Goal: Task Accomplishment & Management: Manage account settings

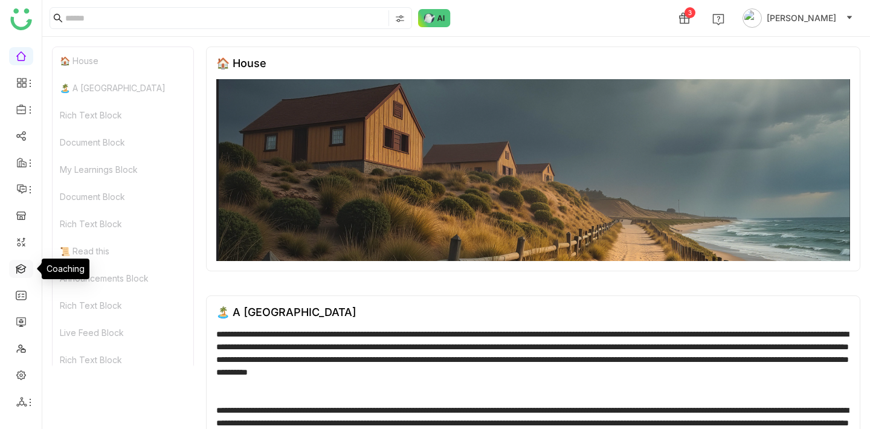
click at [21, 273] on link at bounding box center [21, 268] width 11 height 10
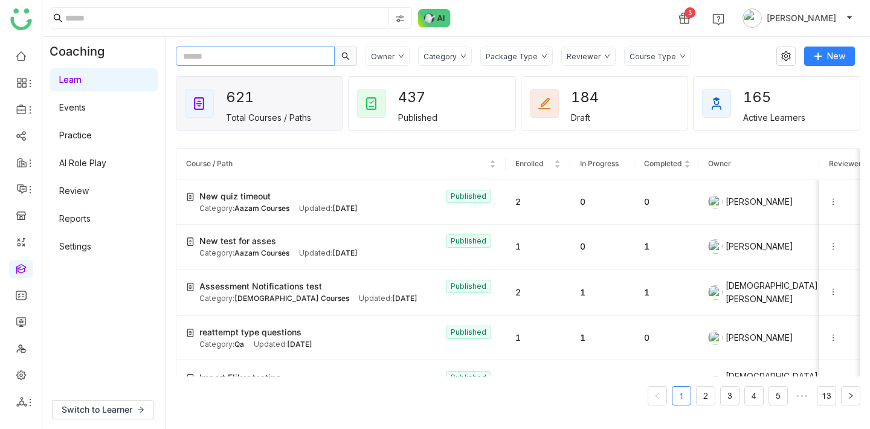
click at [218, 54] on input "text" at bounding box center [255, 56] width 159 height 19
paste input "**********"
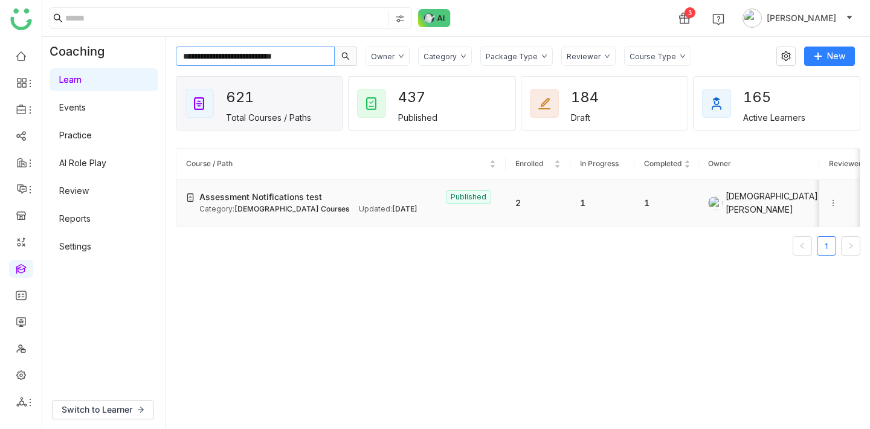
type input "**********"
click at [687, 202] on td "1" at bounding box center [666, 203] width 64 height 47
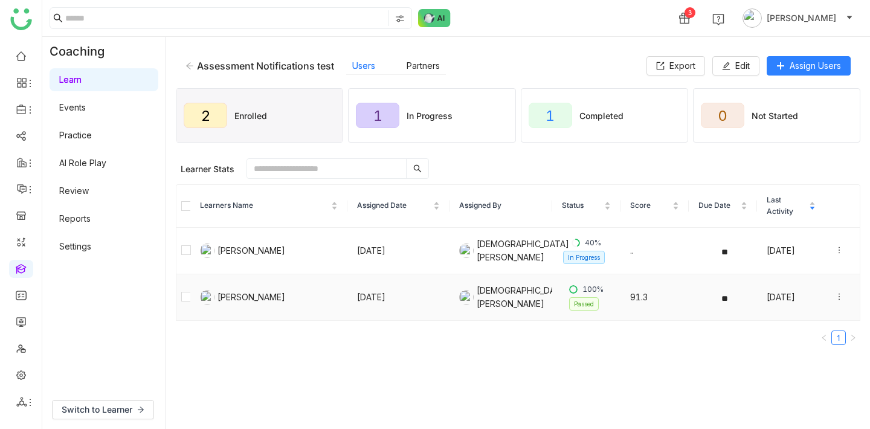
click at [838, 298] on icon at bounding box center [839, 296] width 8 height 8
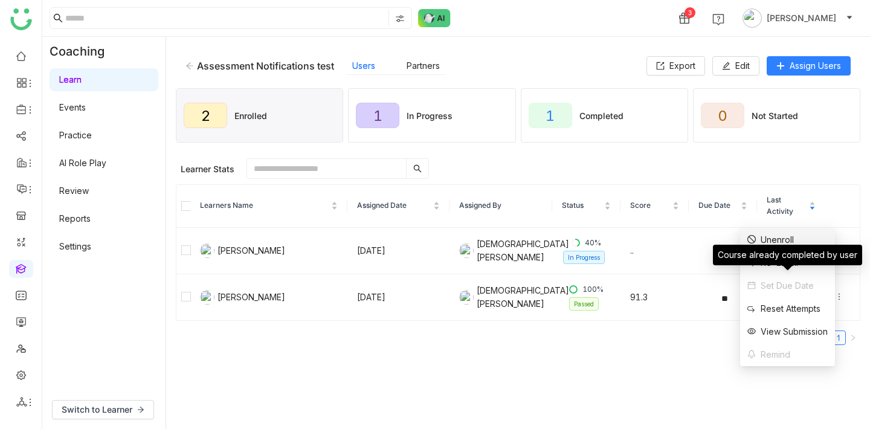
click at [795, 242] on li "Unenroll" at bounding box center [787, 239] width 95 height 23
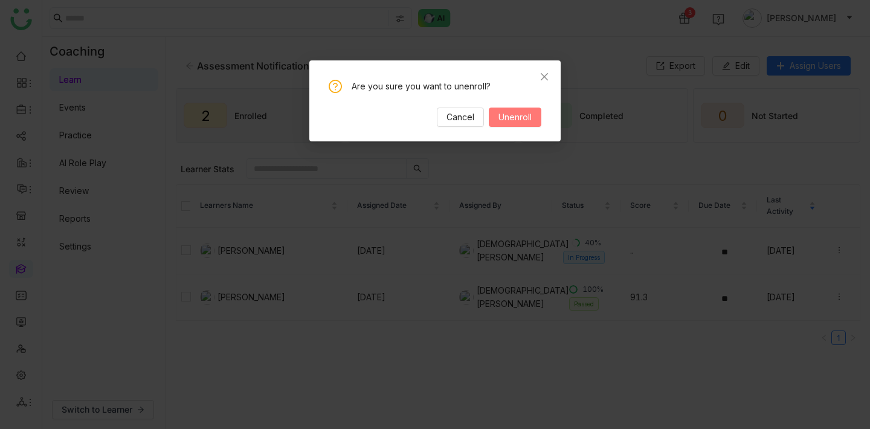
click at [526, 117] on span "Unenroll" at bounding box center [514, 117] width 33 height 13
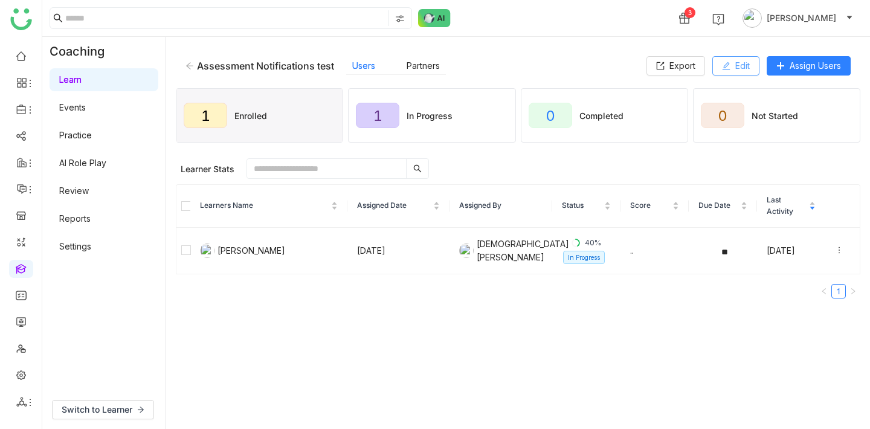
click at [742, 68] on span "Edit" at bounding box center [742, 65] width 14 height 13
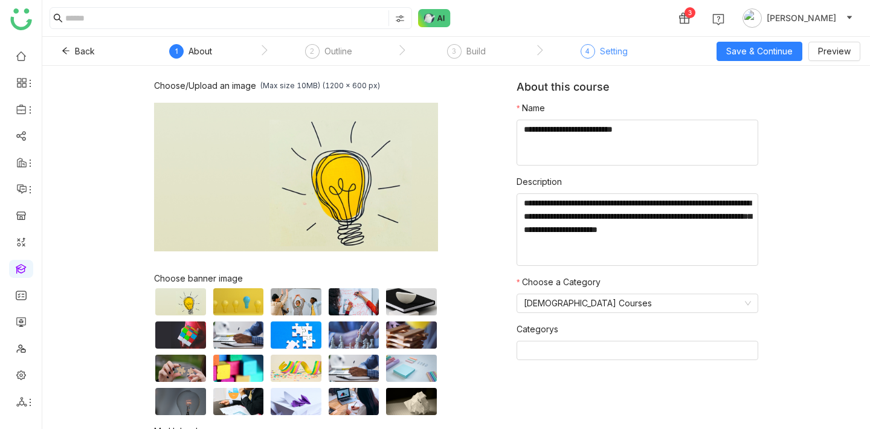
click at [587, 63] on div "4 Setting" at bounding box center [603, 55] width 47 height 22
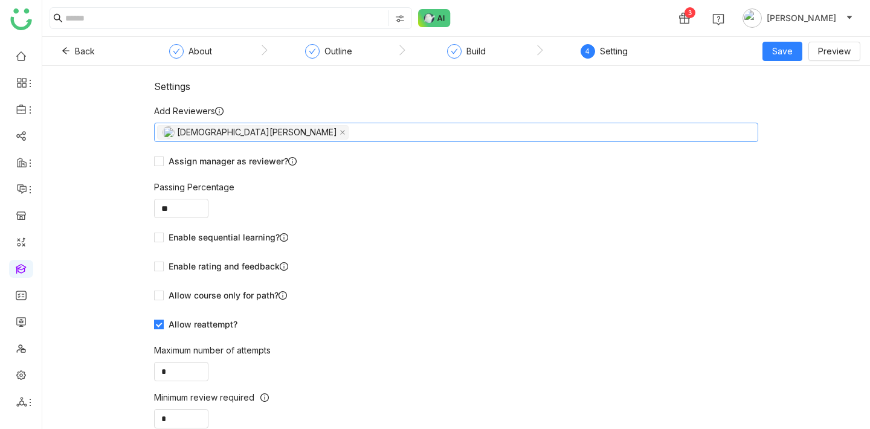
click at [416, 129] on nz-select-top-control "[DEMOGRAPHIC_DATA][PERSON_NAME]" at bounding box center [456, 132] width 604 height 19
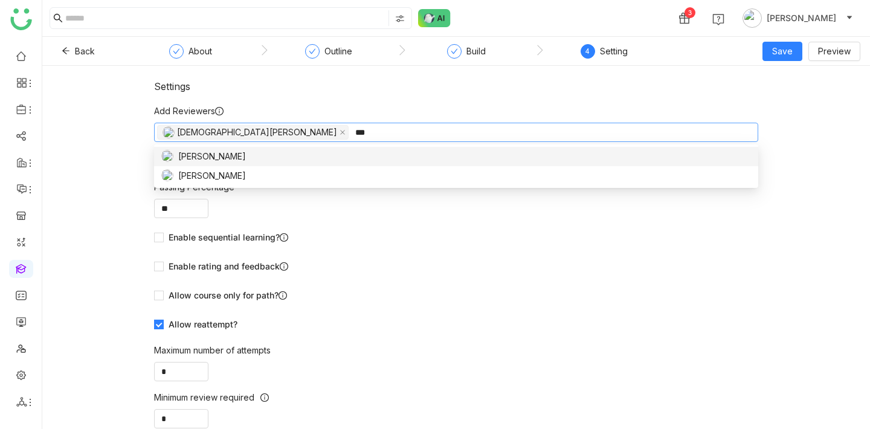
type input "***"
click at [338, 157] on div "[PERSON_NAME]" at bounding box center [456, 156] width 590 height 13
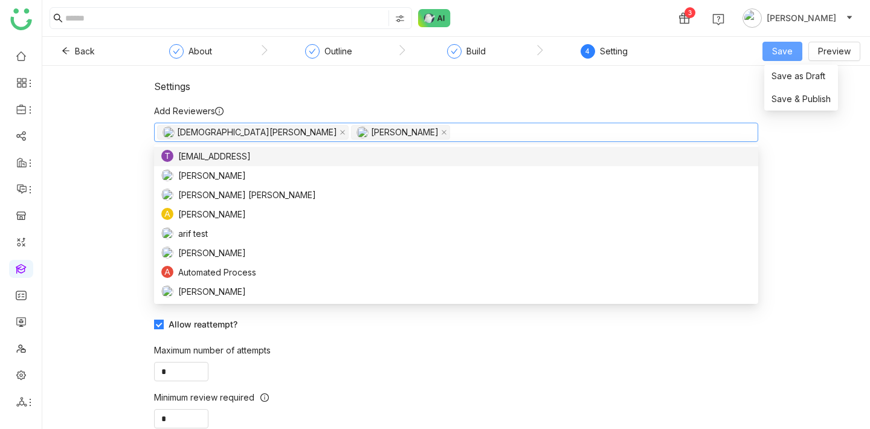
click at [789, 50] on span "Save" at bounding box center [782, 51] width 21 height 13
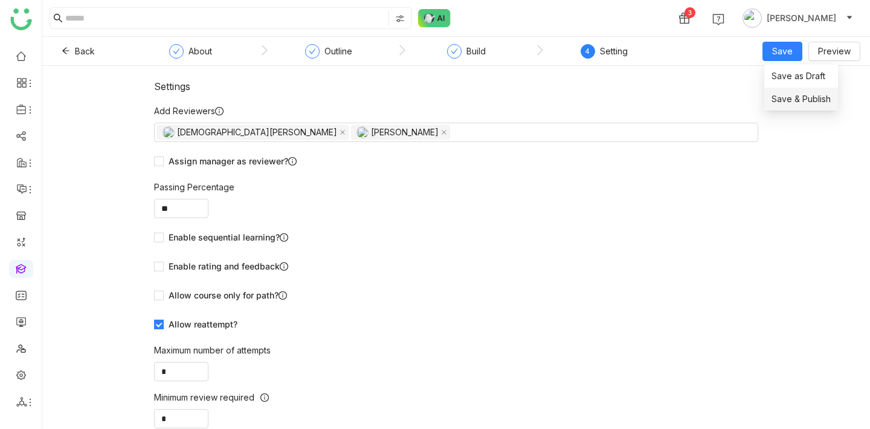
click at [799, 96] on span "Save & Publish" at bounding box center [800, 98] width 59 height 13
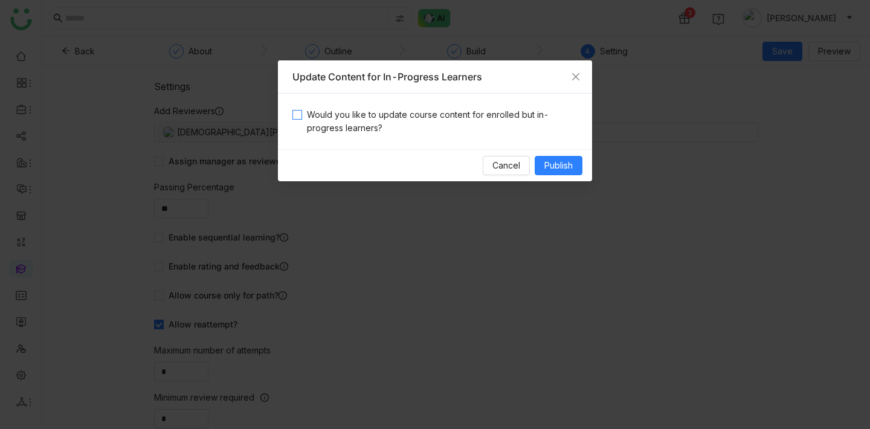
click at [468, 118] on span "Would you like to update course content for enrolled but in-progress learners?" at bounding box center [439, 121] width 275 height 27
click at [560, 162] on span "Publish" at bounding box center [558, 165] width 28 height 13
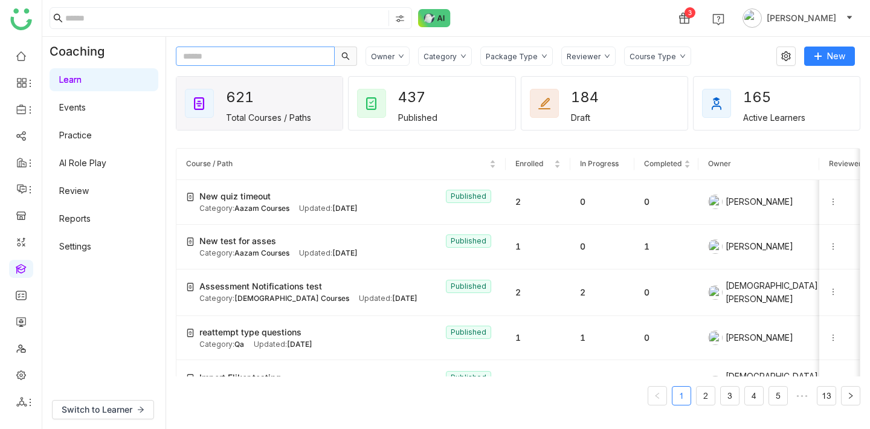
click at [255, 57] on input "text" at bounding box center [255, 56] width 159 height 19
paste input "**********"
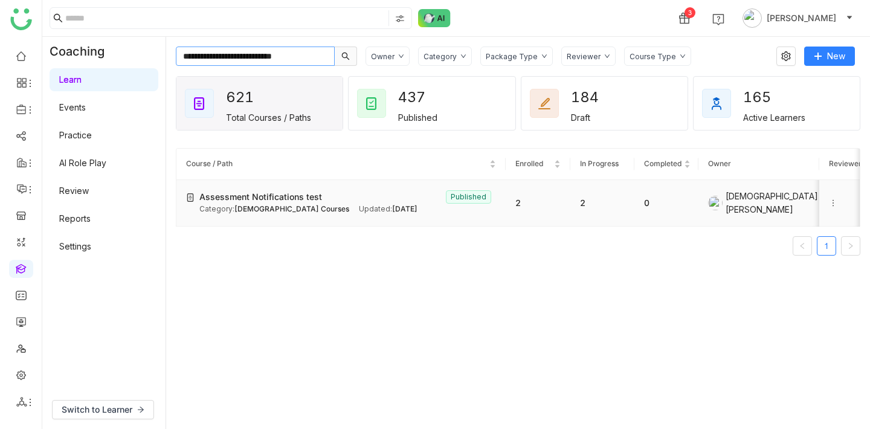
type input "**********"
click at [765, 205] on div "[DEMOGRAPHIC_DATA][PERSON_NAME]" at bounding box center [758, 203] width 101 height 27
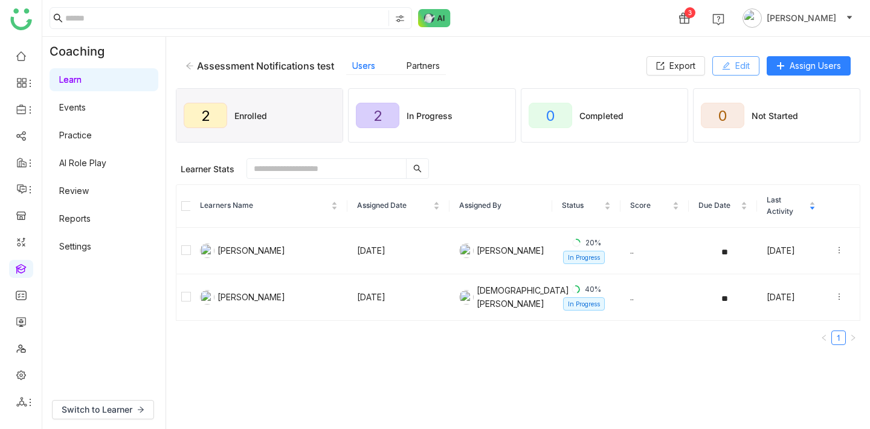
click at [741, 63] on span "Edit" at bounding box center [742, 65] width 14 height 13
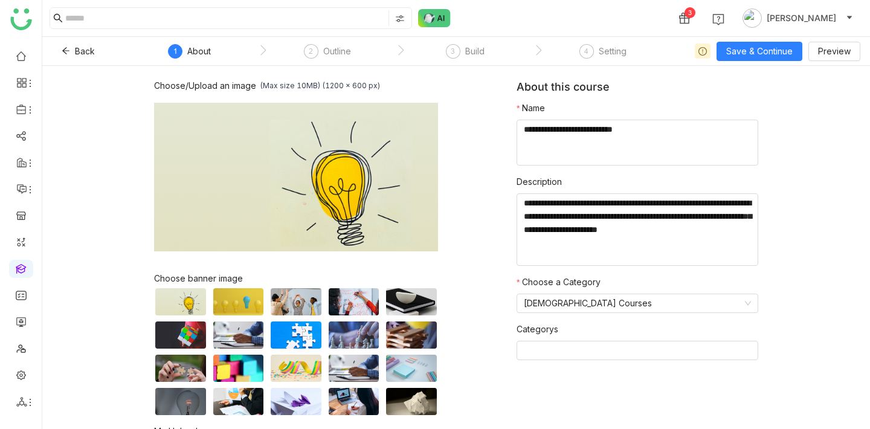
click at [492, 51] on nz-step "3 Build" at bounding box center [465, 55] width 138 height 22
click at [471, 51] on div "Build" at bounding box center [474, 51] width 19 height 14
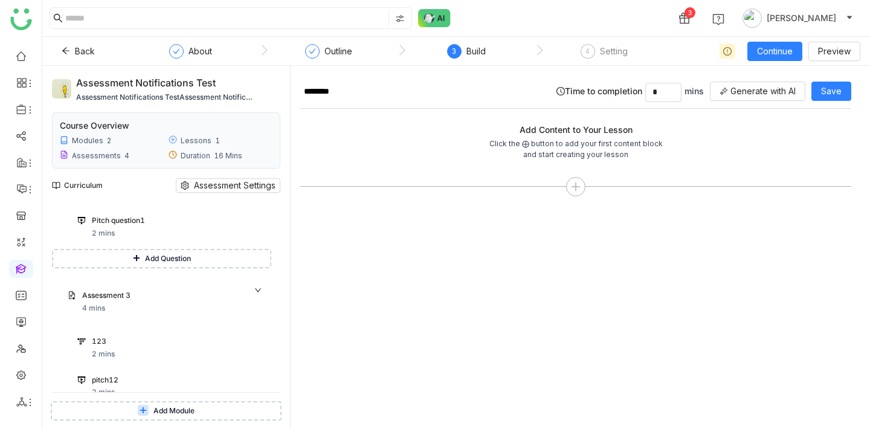
scroll to position [562, 0]
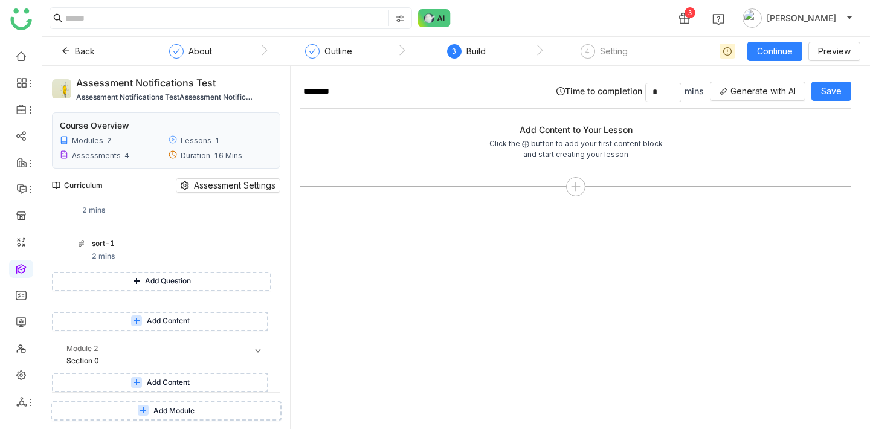
click at [159, 380] on span "Add Content" at bounding box center [168, 382] width 43 height 11
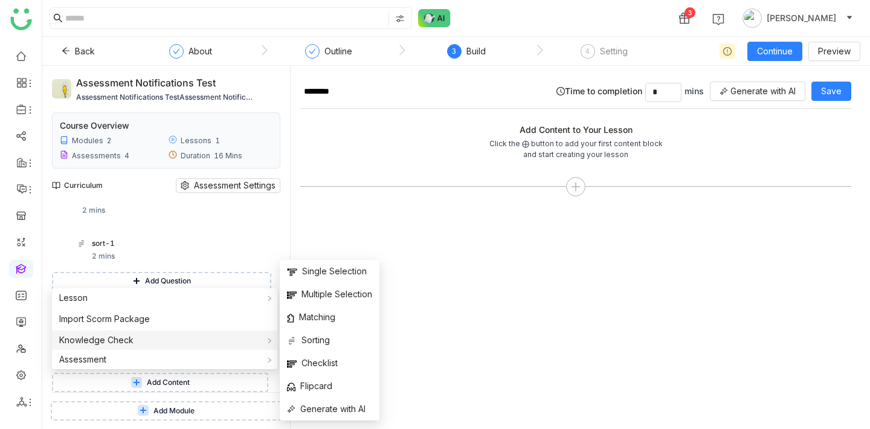
click at [143, 339] on div "Knowledge Check" at bounding box center [164, 339] width 225 height 19
click at [321, 273] on span "Single Selection" at bounding box center [327, 271] width 80 height 13
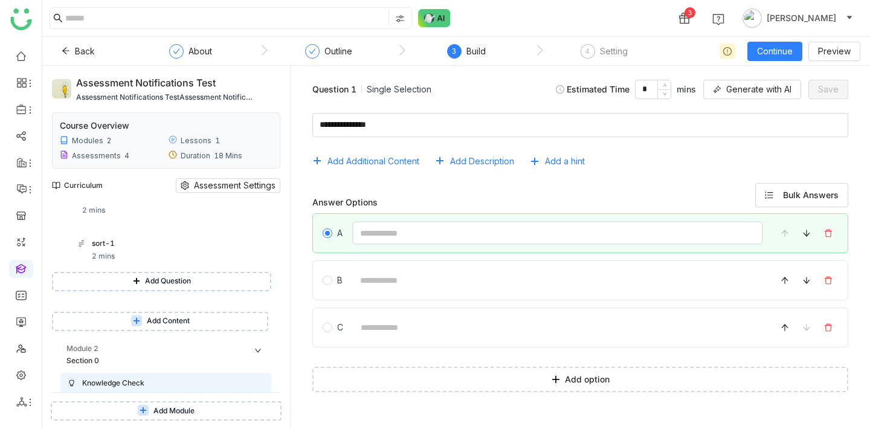
click at [413, 239] on input at bounding box center [557, 233] width 411 height 24
type input "****"
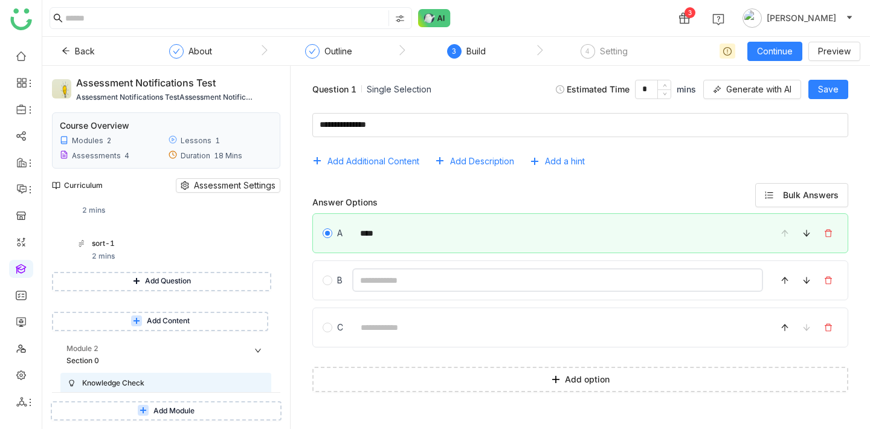
click at [405, 282] on input at bounding box center [557, 280] width 411 height 24
type input "****"
click at [406, 325] on input at bounding box center [558, 327] width 410 height 24
type input "***"
click at [833, 85] on span "Save" at bounding box center [828, 89] width 21 height 13
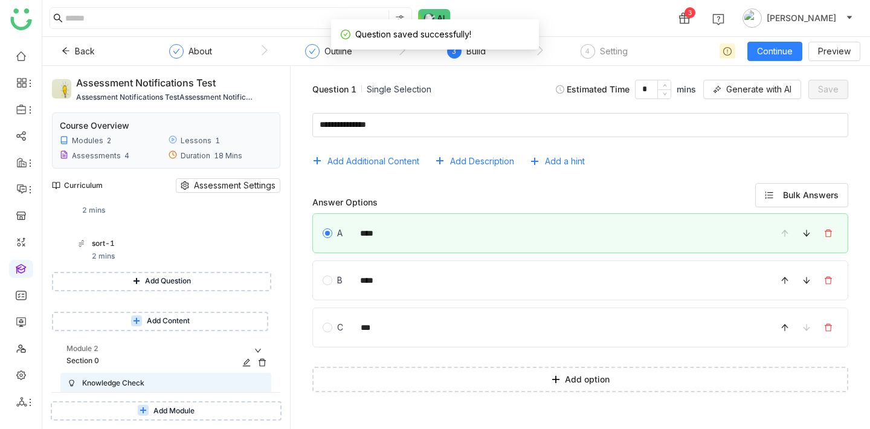
scroll to position [607, 0]
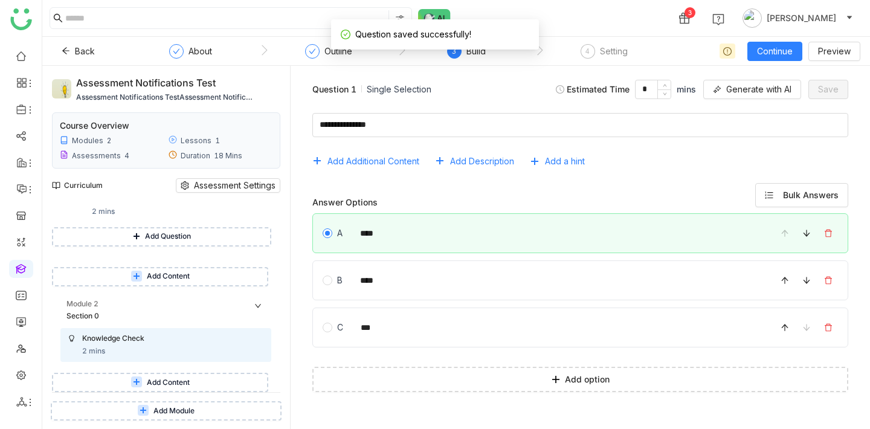
click at [123, 388] on button "Add Content" at bounding box center [160, 382] width 216 height 19
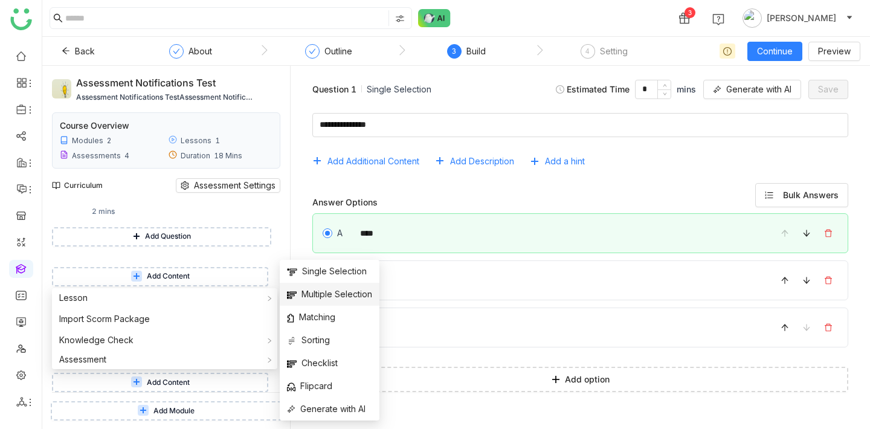
click at [336, 297] on span "Multiple Selection" at bounding box center [329, 294] width 85 height 13
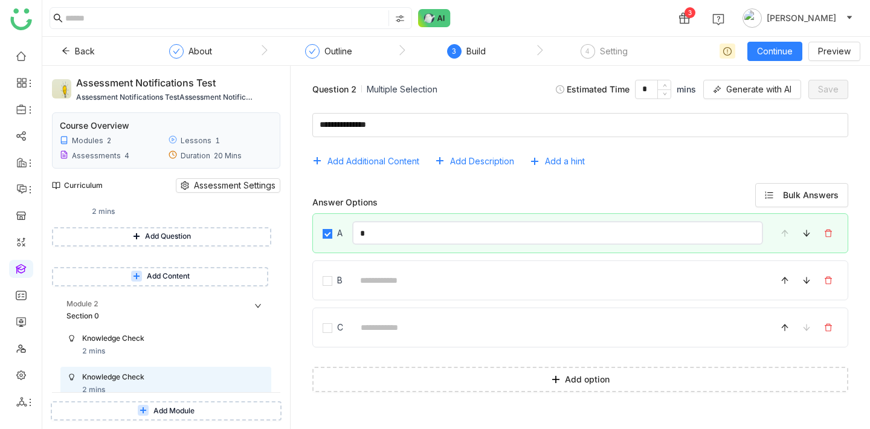
click at [413, 230] on input "*" at bounding box center [557, 233] width 411 height 24
type input "***"
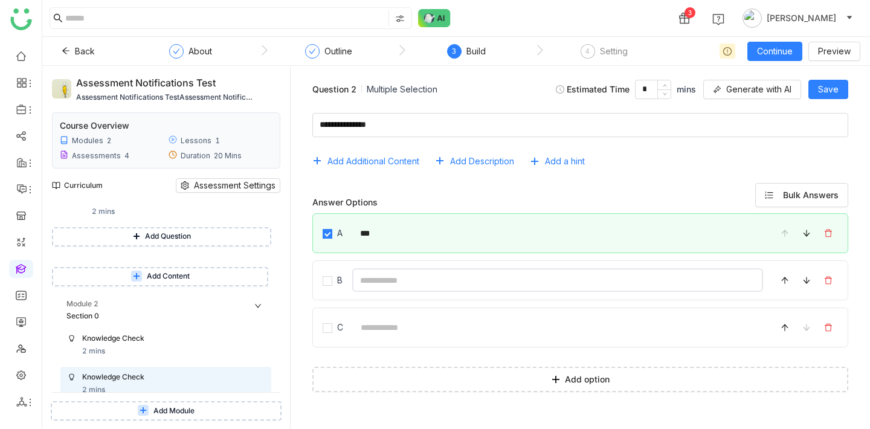
click at [385, 282] on input at bounding box center [557, 280] width 411 height 24
type input "****"
click at [388, 324] on input at bounding box center [558, 327] width 410 height 24
type input "*****"
click at [824, 87] on span "Save" at bounding box center [828, 89] width 21 height 13
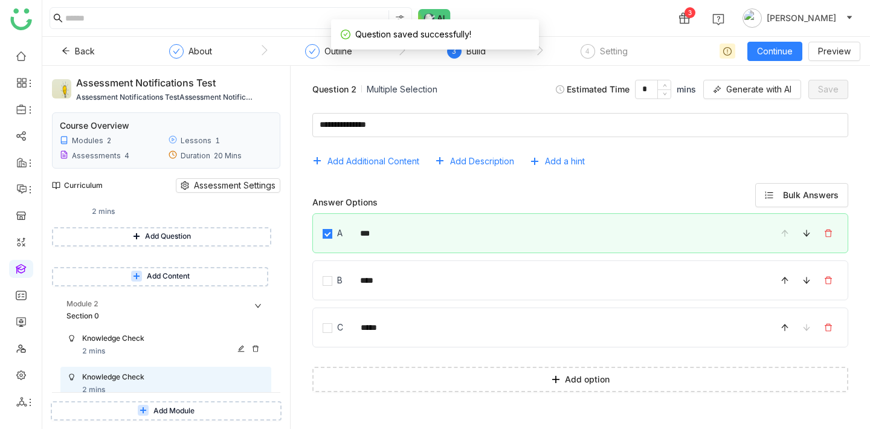
scroll to position [646, 0]
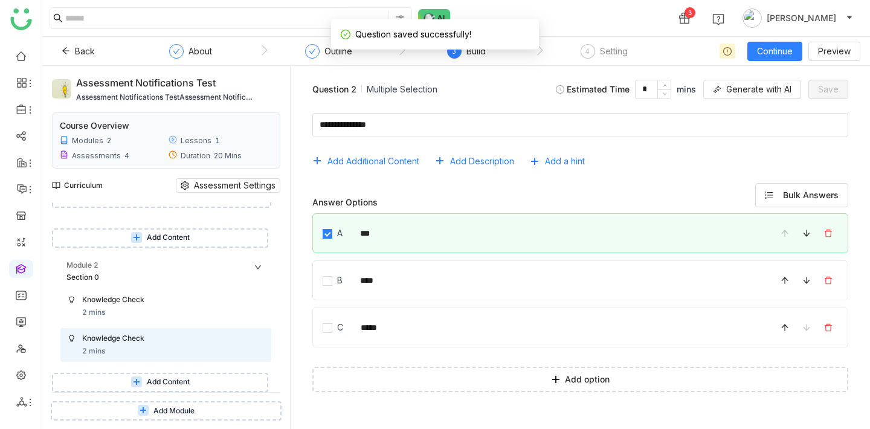
click at [121, 385] on button "Add Content" at bounding box center [160, 382] width 216 height 19
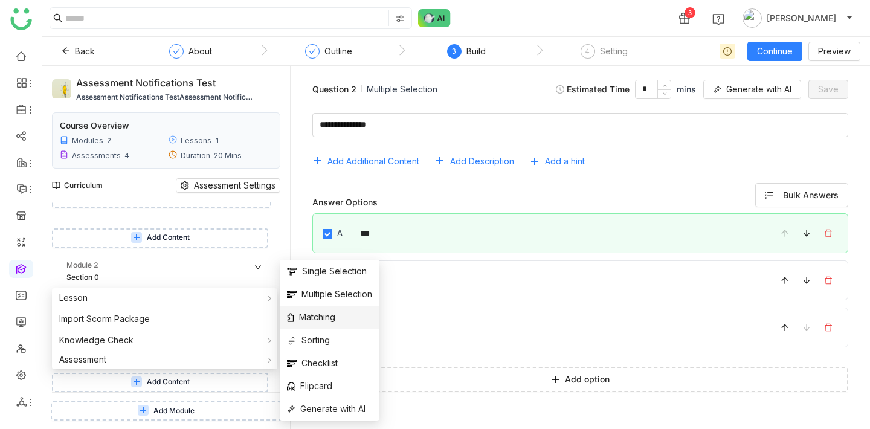
click at [323, 320] on span "Matching" at bounding box center [311, 316] width 48 height 13
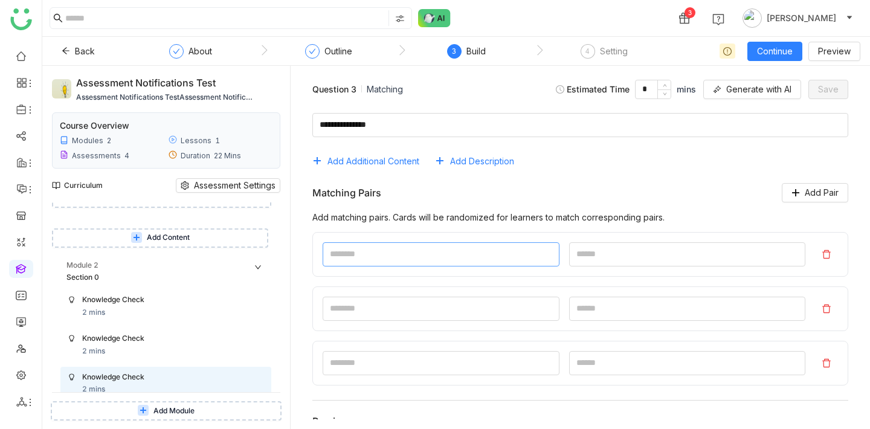
click at [396, 254] on input at bounding box center [441, 254] width 237 height 24
type input "*"
click at [570, 246] on input at bounding box center [687, 254] width 237 height 24
type input "*"
click at [478, 301] on input at bounding box center [441, 309] width 237 height 24
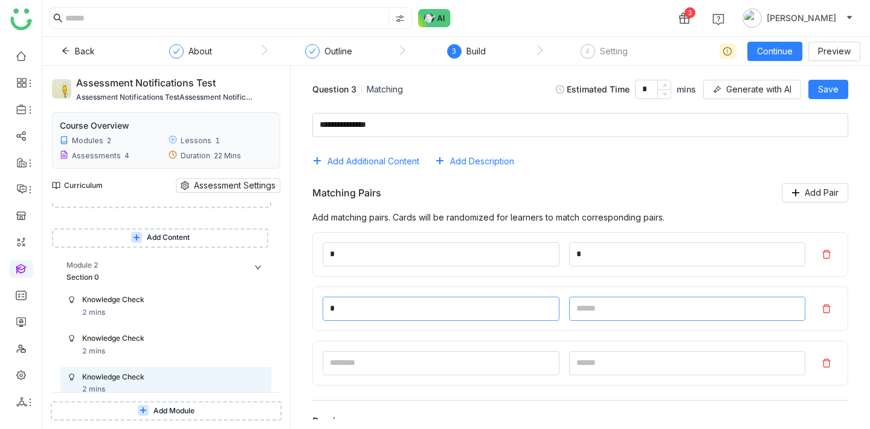
type input "*"
click at [654, 317] on input at bounding box center [687, 309] width 237 height 24
type input "*"
click at [452, 359] on input at bounding box center [441, 363] width 237 height 24
type input "*"
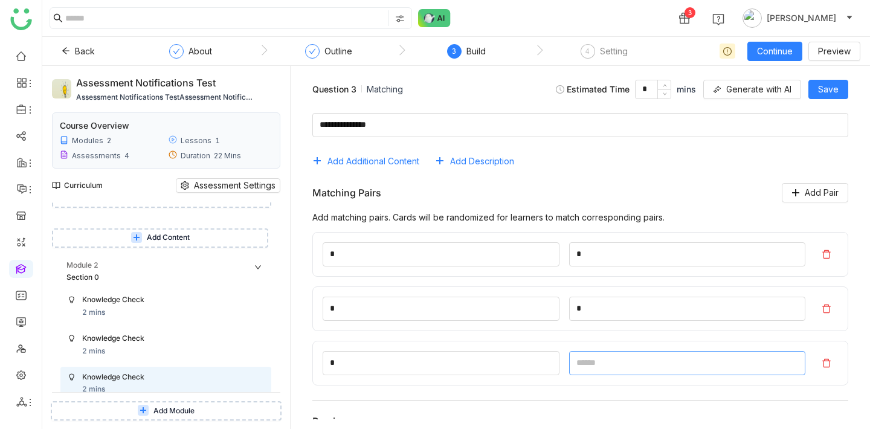
click at [625, 359] on input at bounding box center [687, 363] width 237 height 24
type input "*"
click at [519, 128] on textarea at bounding box center [580, 125] width 536 height 24
type textarea "**********"
click at [831, 92] on span "Save" at bounding box center [828, 89] width 21 height 13
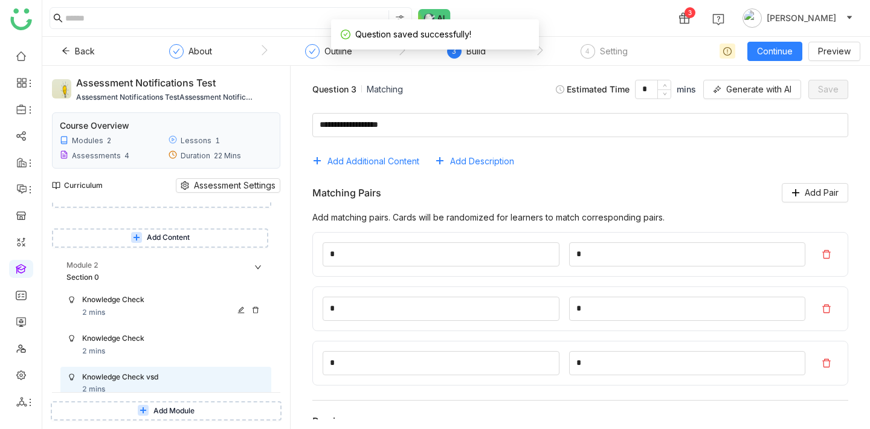
scroll to position [684, 0]
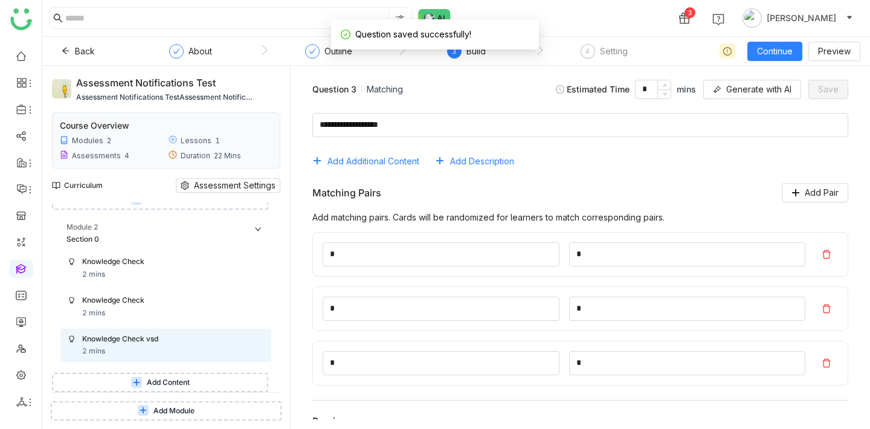
click at [180, 377] on span "Add Content" at bounding box center [168, 382] width 43 height 11
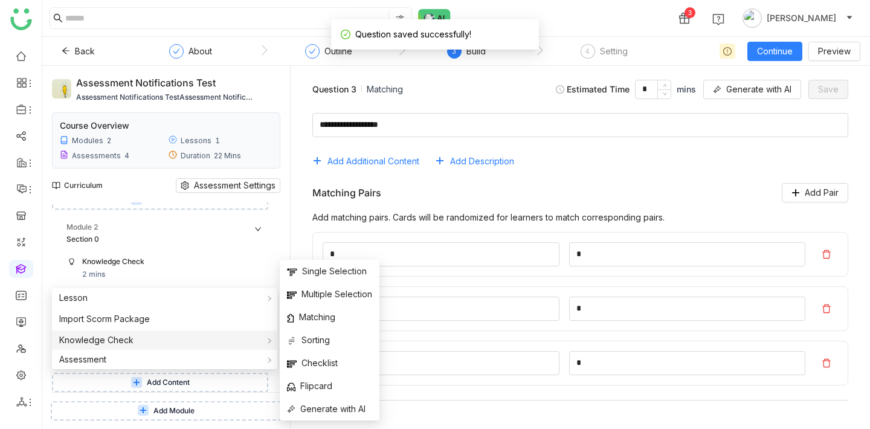
click at [175, 339] on div "Knowledge Check" at bounding box center [164, 339] width 225 height 19
click at [310, 338] on span "Sorting" at bounding box center [308, 339] width 43 height 13
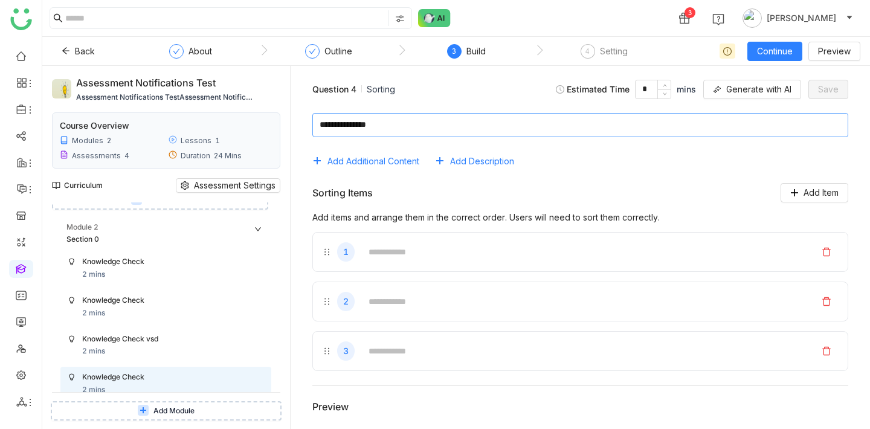
click at [426, 119] on textarea at bounding box center [580, 125] width 536 height 24
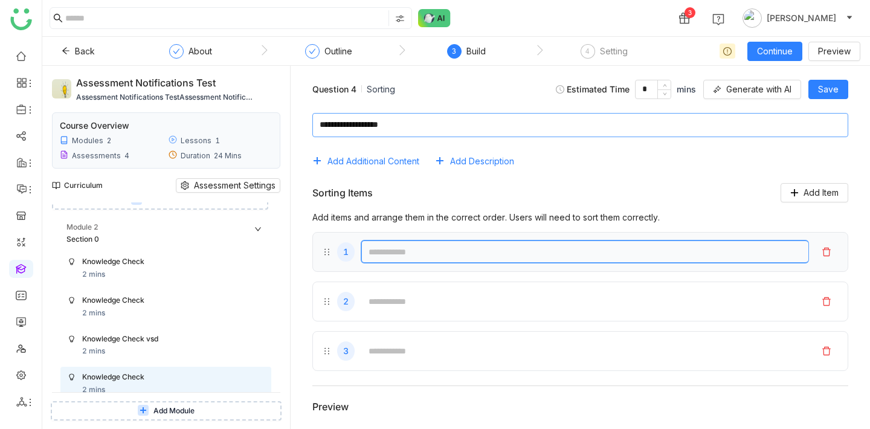
type textarea "**********"
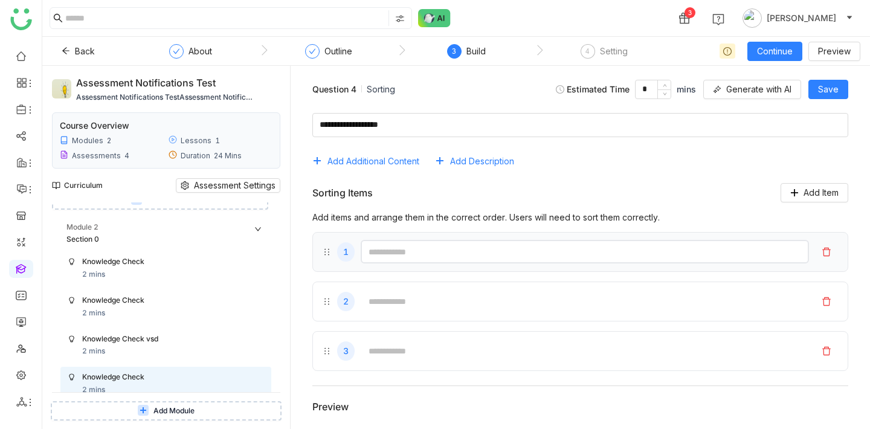
click at [423, 240] on input "text" at bounding box center [585, 252] width 448 height 24
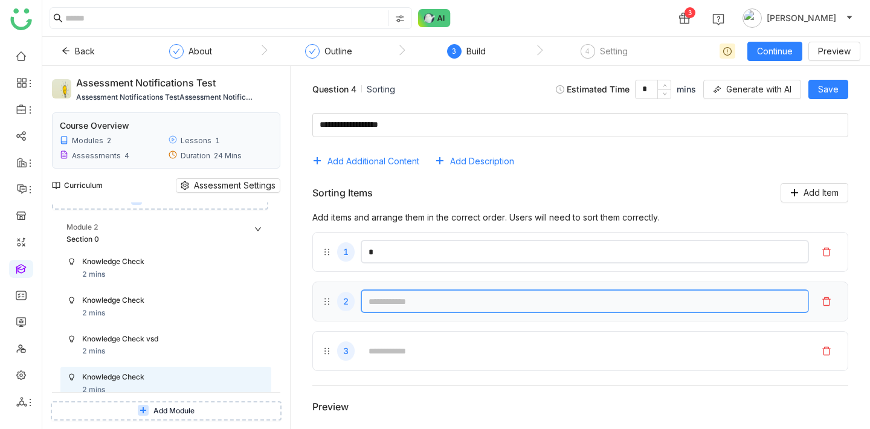
type input "*"
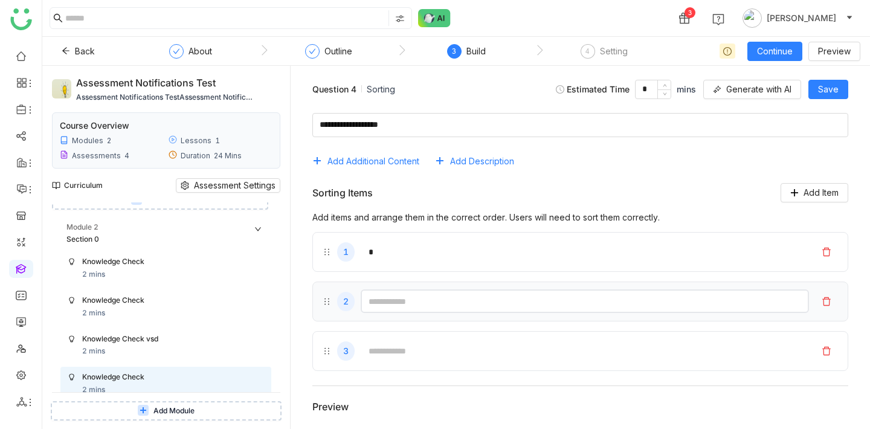
click at [419, 298] on input "text" at bounding box center [585, 301] width 448 height 24
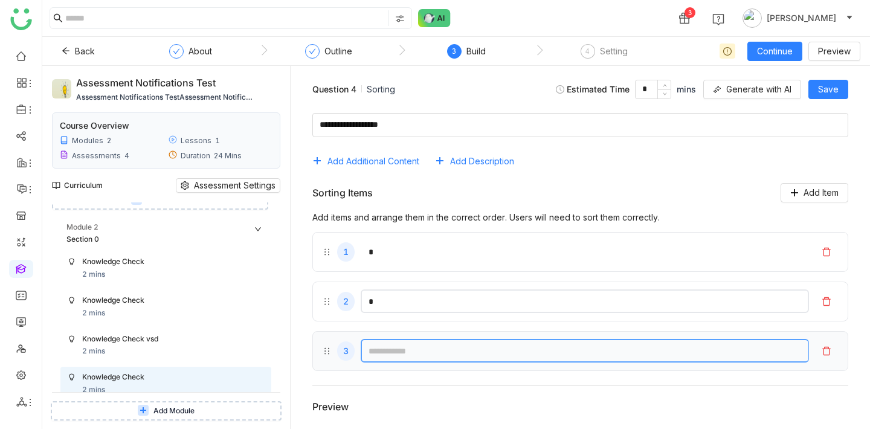
type input "*"
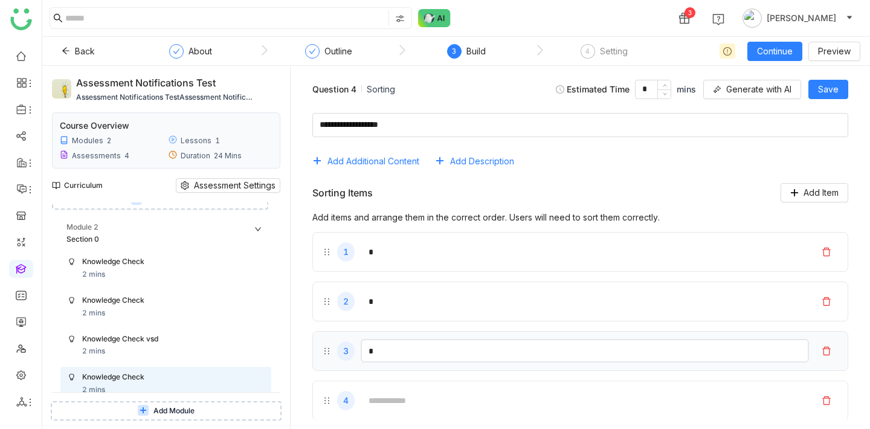
click at [416, 357] on input "*" at bounding box center [585, 351] width 448 height 24
type input "*"
click at [818, 97] on button "Save" at bounding box center [828, 89] width 40 height 19
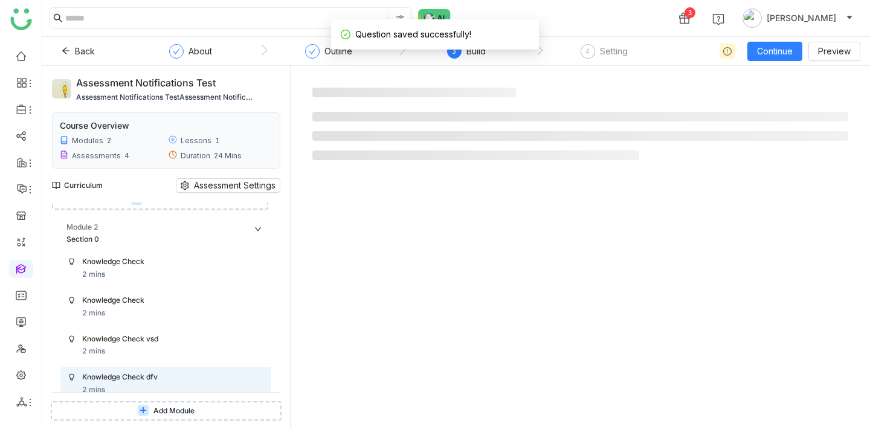
scroll to position [722, 0]
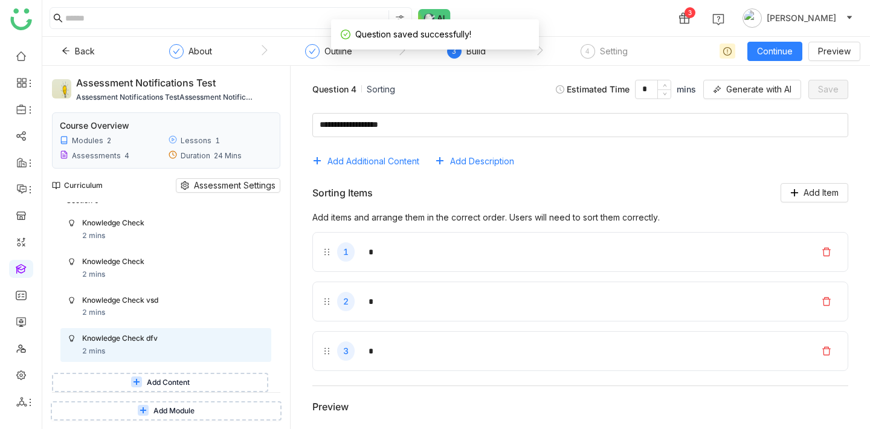
click at [171, 376] on button "Add Content" at bounding box center [160, 382] width 216 height 19
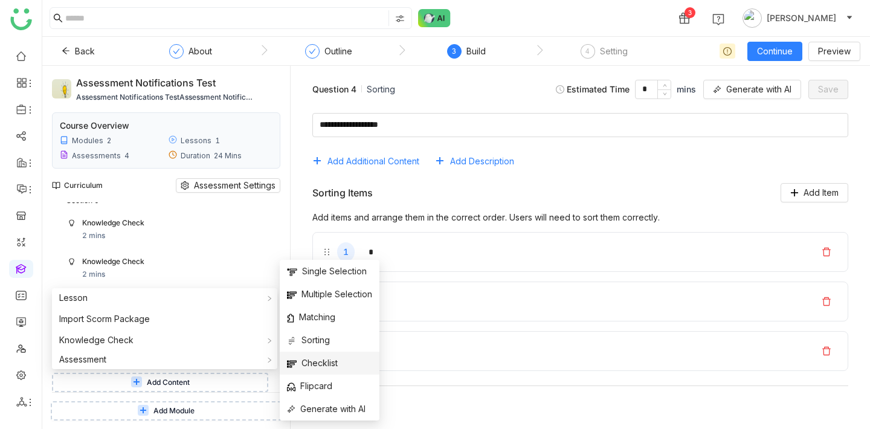
click at [318, 361] on span "Checklist" at bounding box center [312, 362] width 51 height 13
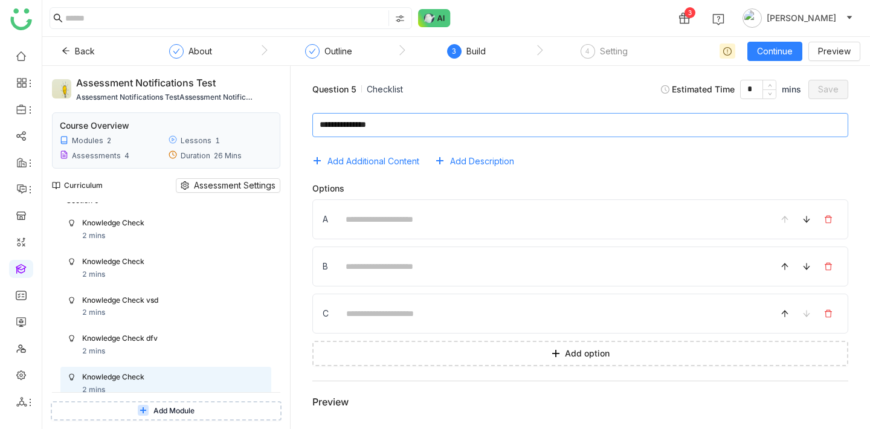
drag, startPoint x: 417, startPoint y: 126, endPoint x: 423, endPoint y: 117, distance: 10.4
click at [417, 126] on textarea at bounding box center [580, 125] width 536 height 24
type textarea "**********"
click at [259, 385] on icon at bounding box center [255, 387] width 7 height 7
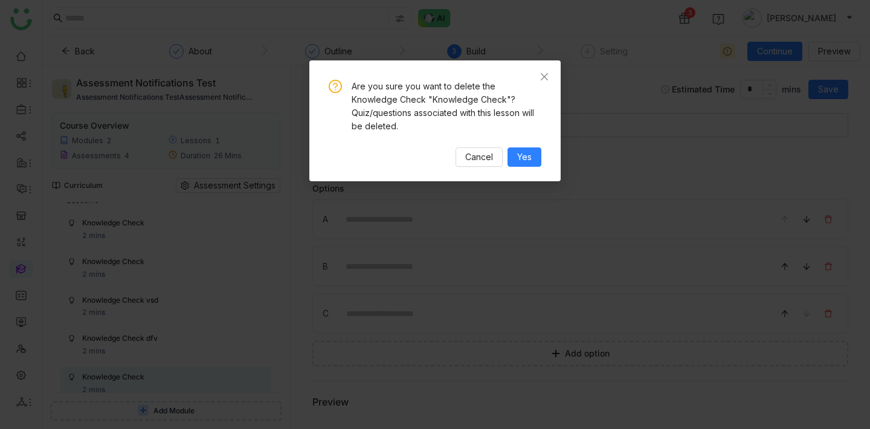
click at [446, 272] on nz-modal-confirm-container "Are you sure you want to delete the Knowledge Check "Knowledge Check"? Quiz/que…" at bounding box center [435, 214] width 870 height 429
click at [439, 233] on nz-modal-confirm-container "Are you sure you want to delete the Knowledge Check "Knowledge Check"? Quiz/que…" at bounding box center [435, 214] width 870 height 429
click at [478, 150] on span "Cancel" at bounding box center [479, 156] width 28 height 13
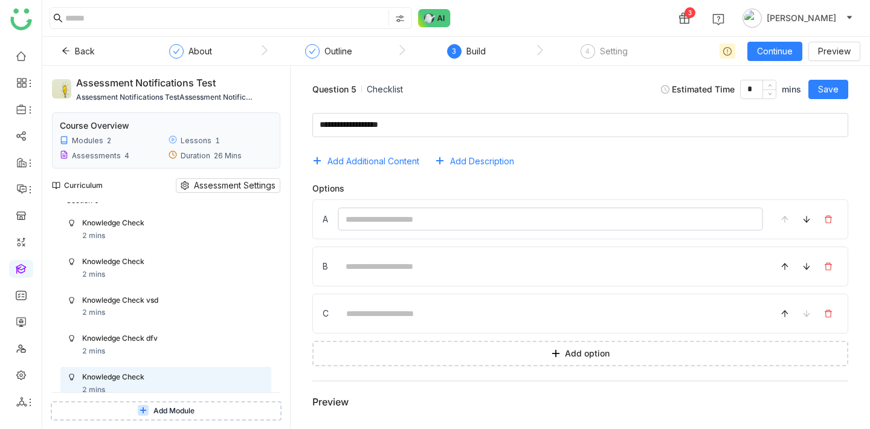
click at [458, 212] on input at bounding box center [550, 219] width 425 height 24
type input "****"
click at [382, 264] on input at bounding box center [550, 266] width 425 height 24
type input "***"
click at [362, 323] on input at bounding box center [550, 313] width 425 height 24
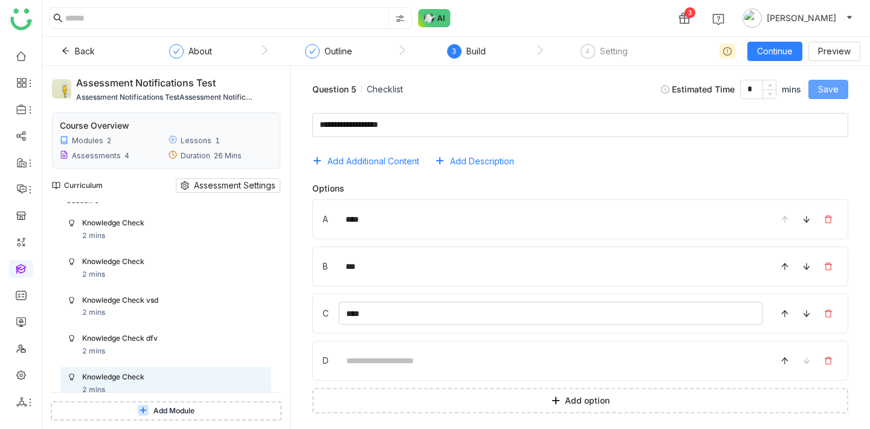
type input "****"
click at [831, 94] on span "Save" at bounding box center [828, 89] width 21 height 13
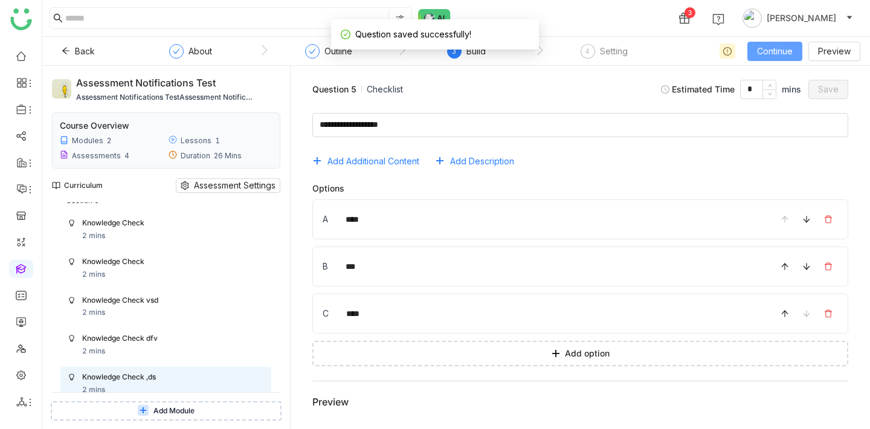
click at [786, 52] on span "Continue" at bounding box center [775, 51] width 36 height 13
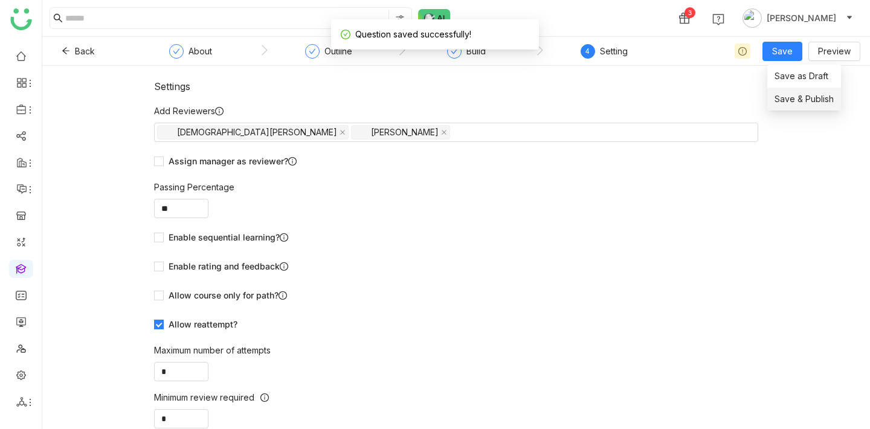
click at [794, 102] on span "Save & Publish" at bounding box center [803, 98] width 59 height 13
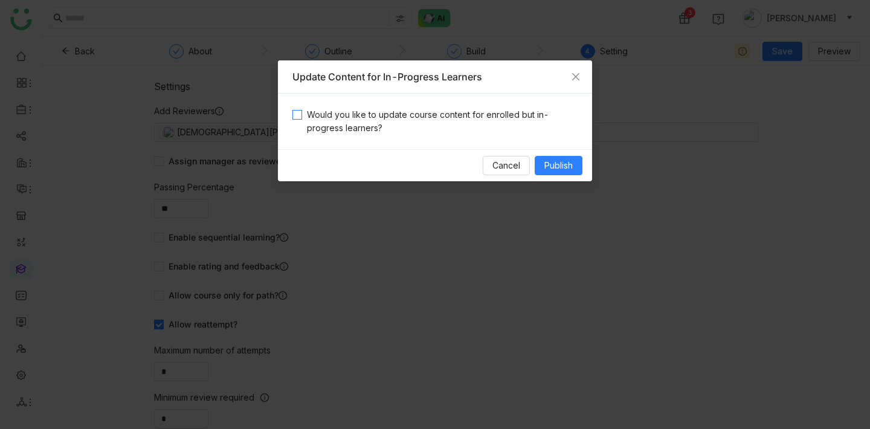
click at [439, 122] on span "Would you like to update course content for enrolled but in-progress learners?" at bounding box center [439, 121] width 275 height 27
click at [547, 166] on span "Publish" at bounding box center [558, 165] width 28 height 13
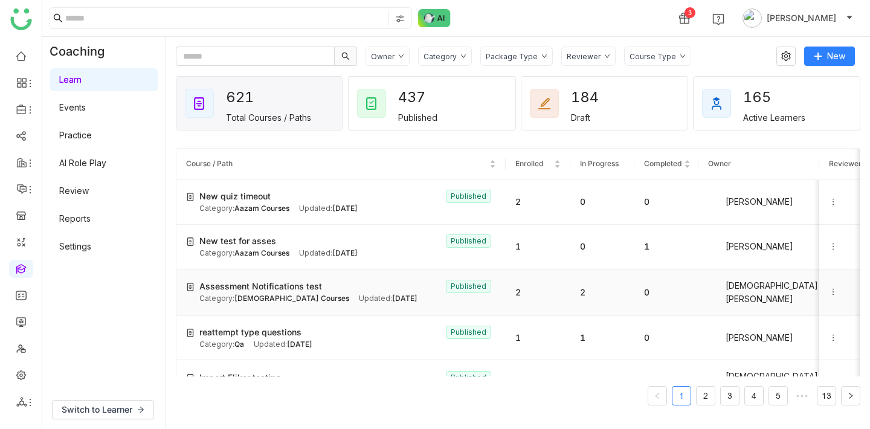
click at [258, 284] on span "Assessment Notifications test" at bounding box center [260, 286] width 123 height 13
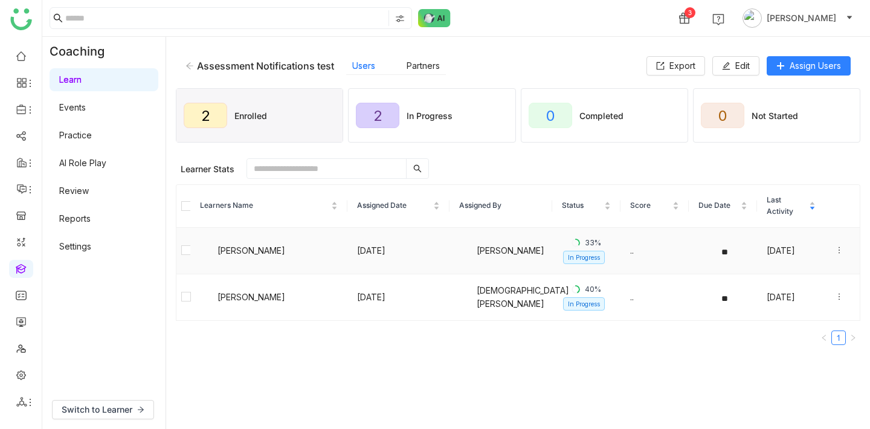
click at [843, 246] on icon at bounding box center [839, 250] width 8 height 8
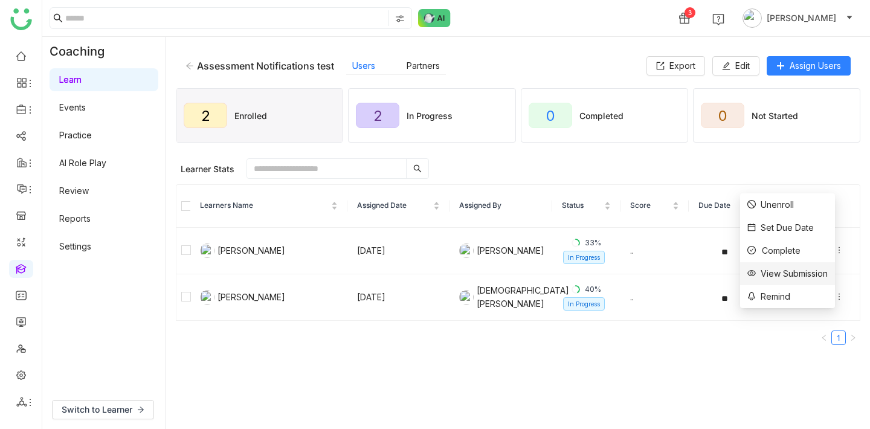
click at [805, 267] on div "View Submission" at bounding box center [787, 273] width 80 height 13
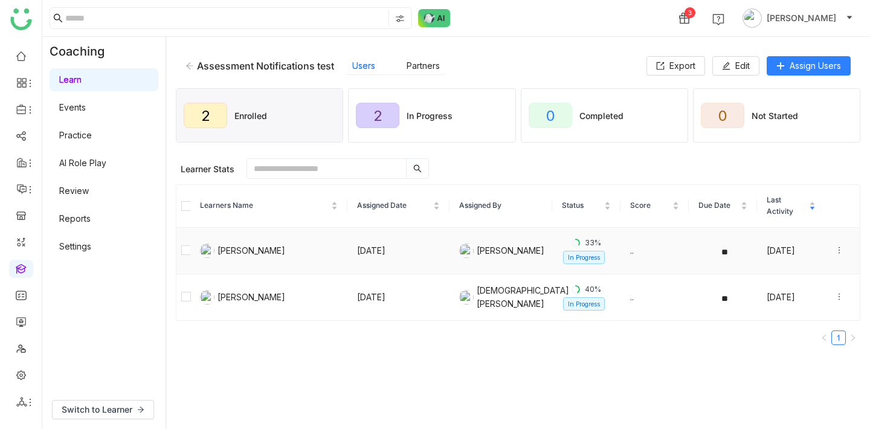
click at [837, 253] on icon at bounding box center [839, 250] width 8 height 8
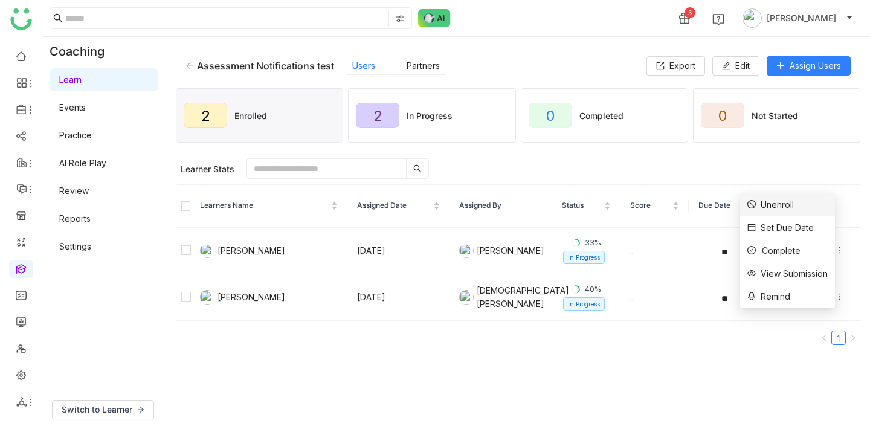
click at [777, 205] on div "Unenroll" at bounding box center [770, 204] width 47 height 13
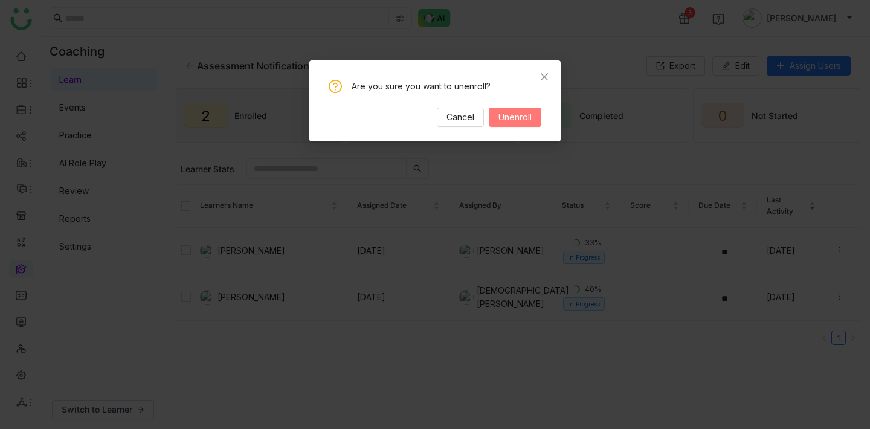
click at [530, 120] on span "Unenroll" at bounding box center [514, 117] width 33 height 13
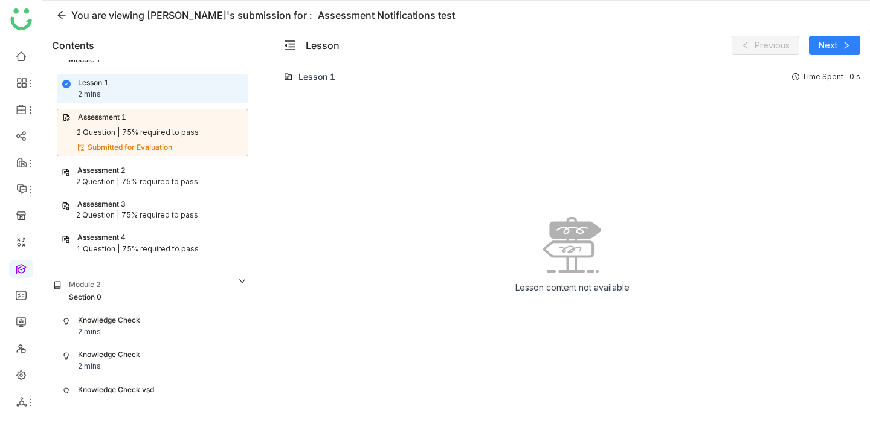
scroll to position [41, 0]
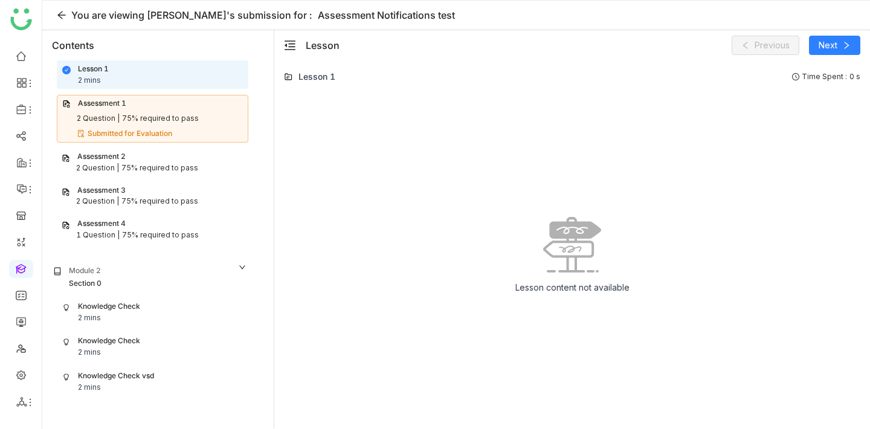
click at [177, 130] on div "Submitted for Evaluation" at bounding box center [159, 133] width 165 height 11
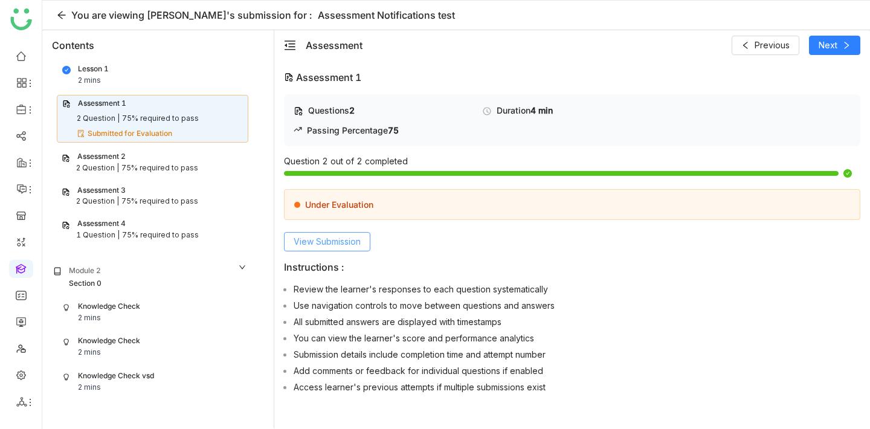
click at [360, 243] on span "View Submission" at bounding box center [327, 241] width 67 height 13
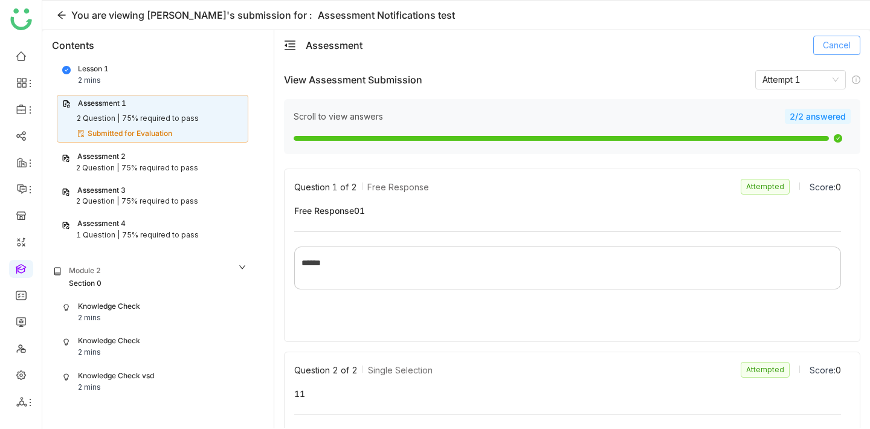
click at [833, 47] on span "Cancel" at bounding box center [837, 45] width 28 height 13
